Goal: Find specific page/section: Find specific page/section

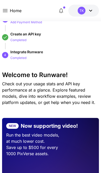
scroll to position [34, 0]
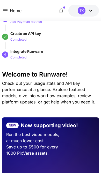
click at [4, 11] on icon at bounding box center [5, 10] width 6 height 6
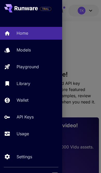
click at [30, 52] on p "Models" at bounding box center [24, 50] width 14 height 6
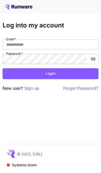
click at [69, 47] on input "Email   *" at bounding box center [51, 44] width 96 height 10
type input "**********"
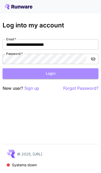
click at [59, 73] on button "Login" at bounding box center [51, 73] width 96 height 11
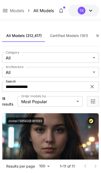
click at [94, 86] on icon at bounding box center [92, 86] width 6 height 6
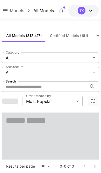
click at [16, 89] on input "Search" at bounding box center [44, 86] width 85 height 10
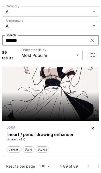
scroll to position [696, 0]
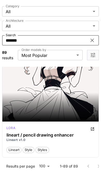
type input "*******"
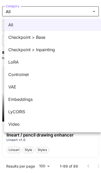
click at [21, 40] on span "Checkpoint > Base" at bounding box center [52, 37] width 88 height 6
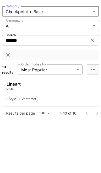
scroll to position [1193, 0]
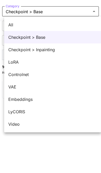
click at [54, 51] on span "Checkpoint > Inpainting" at bounding box center [52, 50] width 88 height 6
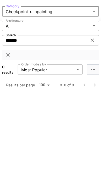
scroll to position [250, 0]
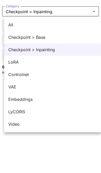
click at [39, 63] on span "LoRA" at bounding box center [52, 62] width 88 height 6
type input "****"
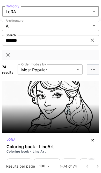
scroll to position [488, 0]
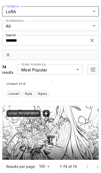
click at [46, 113] on icon "View trigger words" at bounding box center [45, 113] width 3 height 4
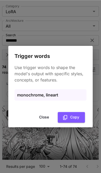
scroll to position [661, 0]
click at [42, 117] on button "Close" at bounding box center [43, 117] width 23 height 11
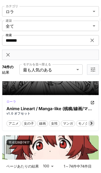
scroll to position [733, 0]
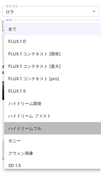
click at [20, 129] on font "ハイドリームフル" at bounding box center [24, 128] width 33 height 5
type input "**********"
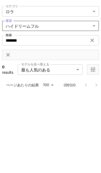
scroll to position [250, 0]
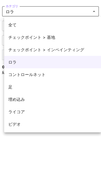
click at [40, 39] on font "チェックポイント > 基地" at bounding box center [31, 37] width 47 height 5
type input "**********"
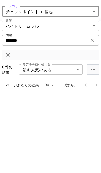
click at [90, 40] on icon at bounding box center [92, 40] width 6 height 6
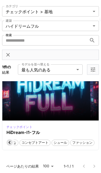
scroll to position [73, 0]
